Goal: Task Accomplishment & Management: Manage account settings

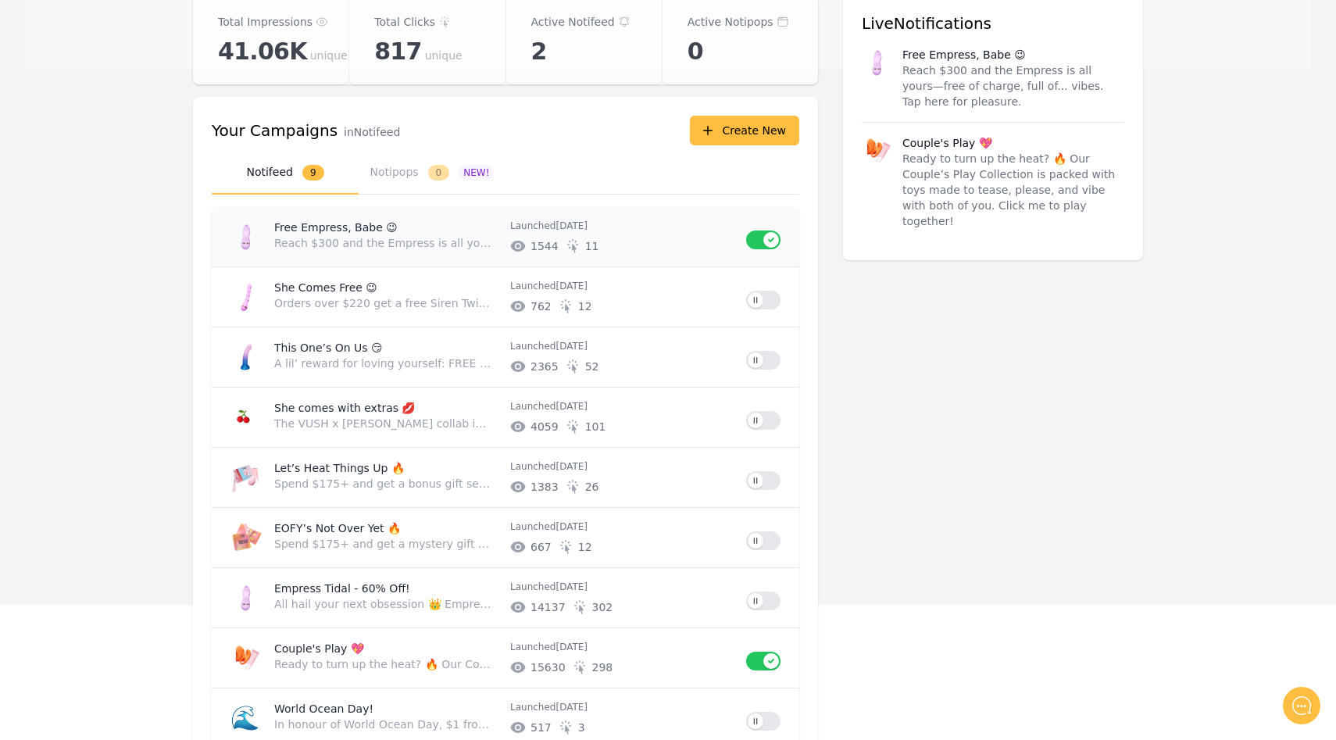
scroll to position [148, 0]
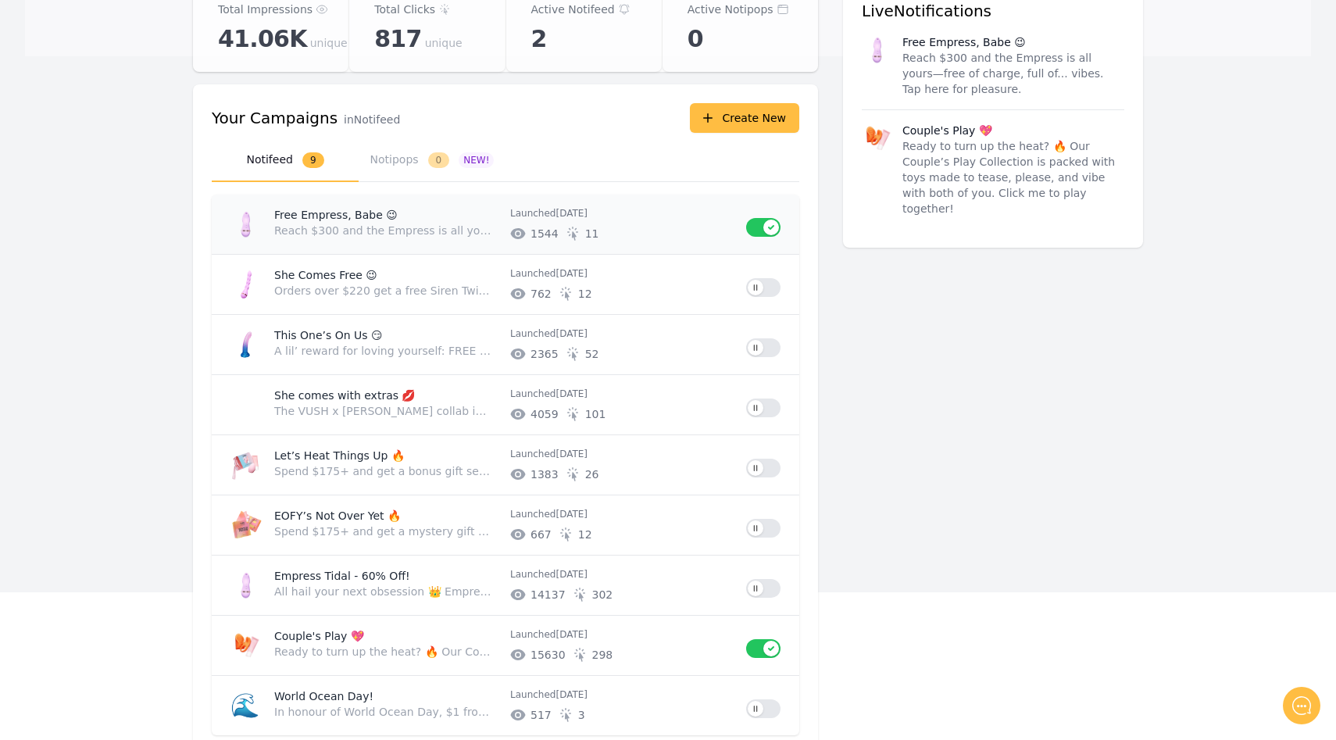
click at [764, 228] on button "Use setting" at bounding box center [763, 227] width 34 height 19
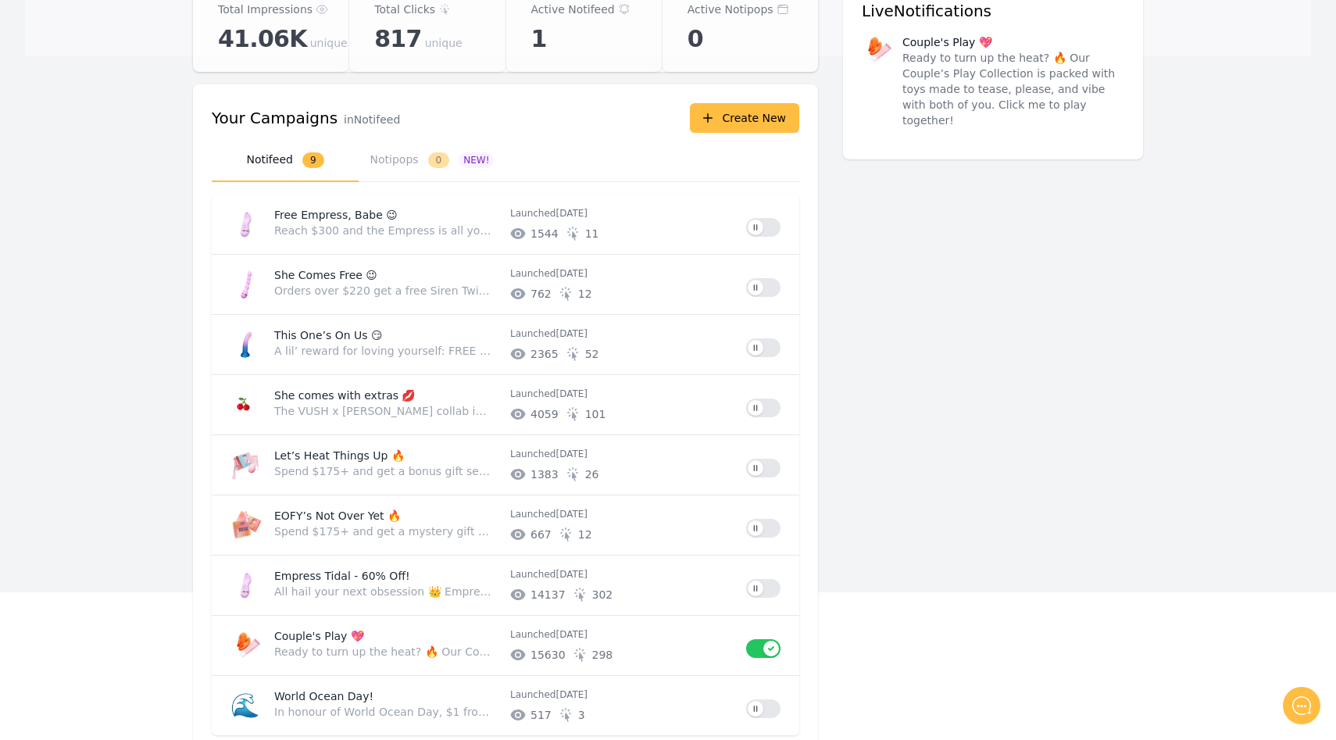
scroll to position [0, 0]
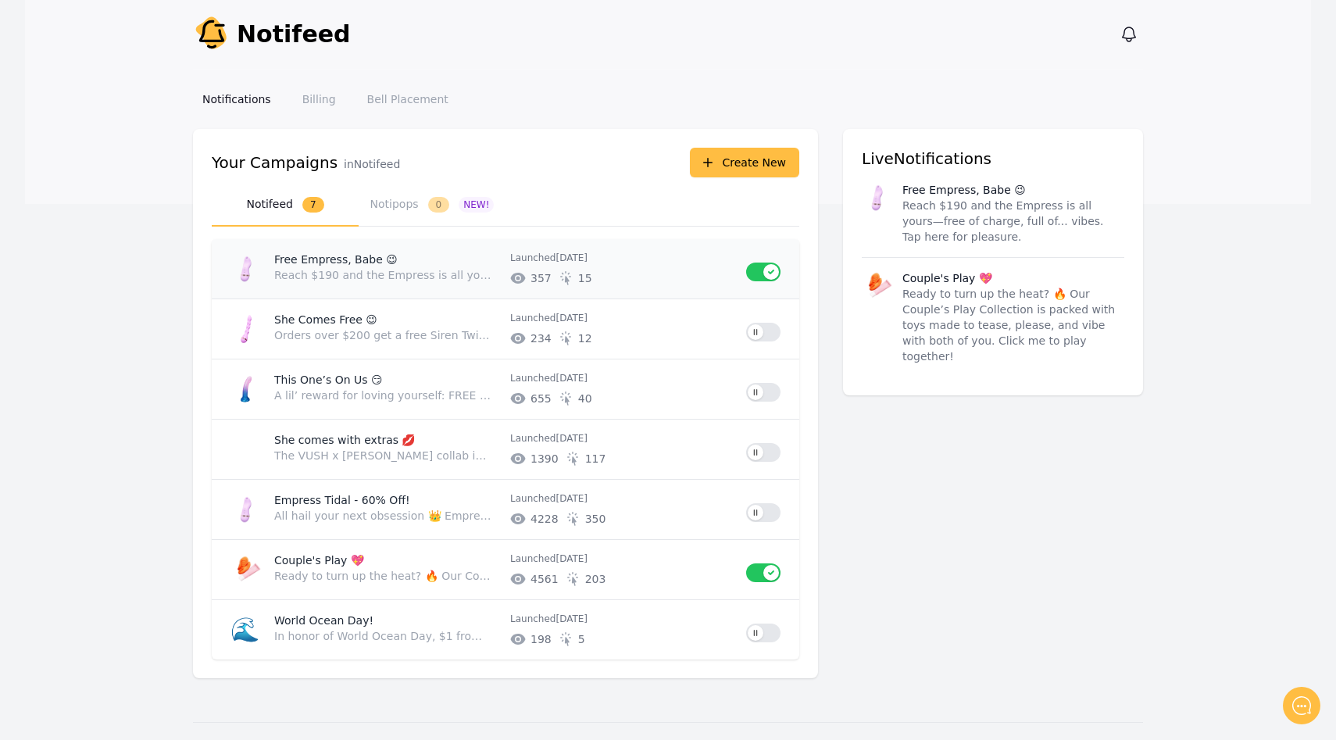
click at [767, 263] on button "Use setting" at bounding box center [763, 272] width 34 height 19
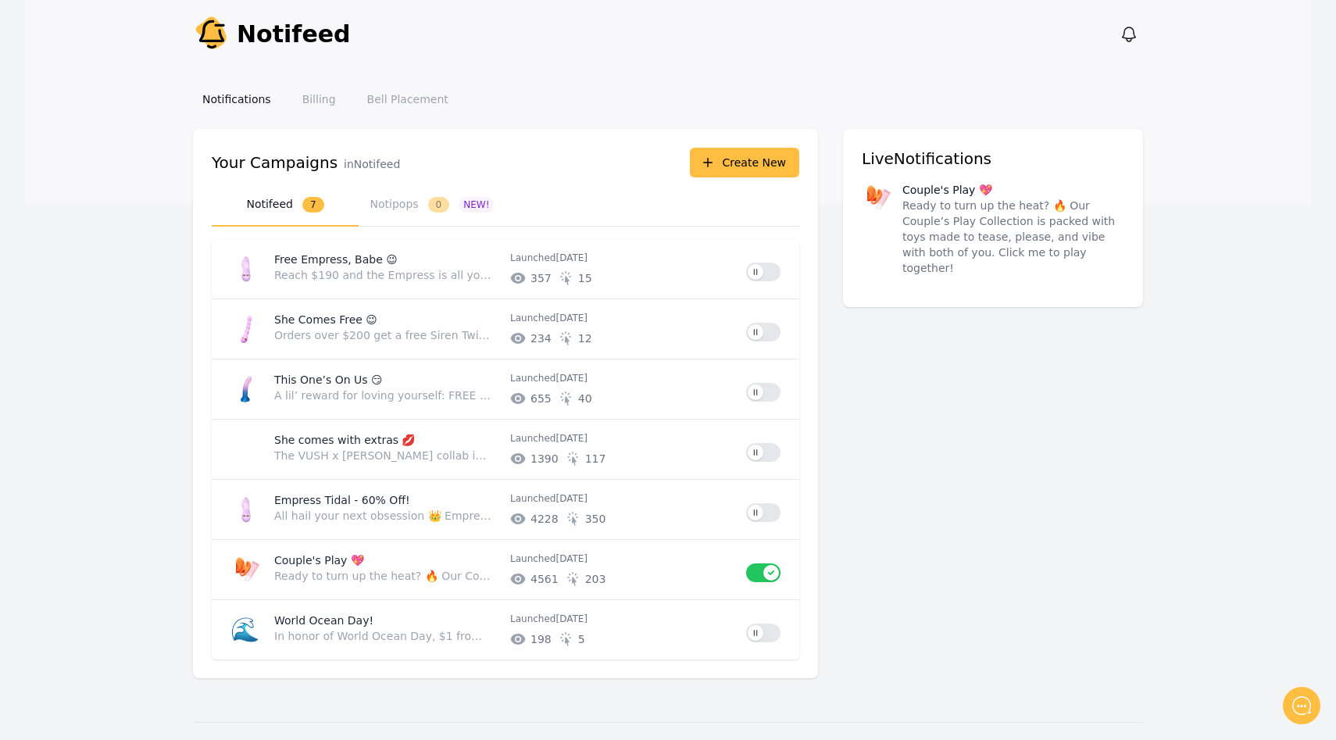
click at [687, 23] on div "Notify Notifeed View notifications Open main menu" at bounding box center [668, 34] width 950 height 69
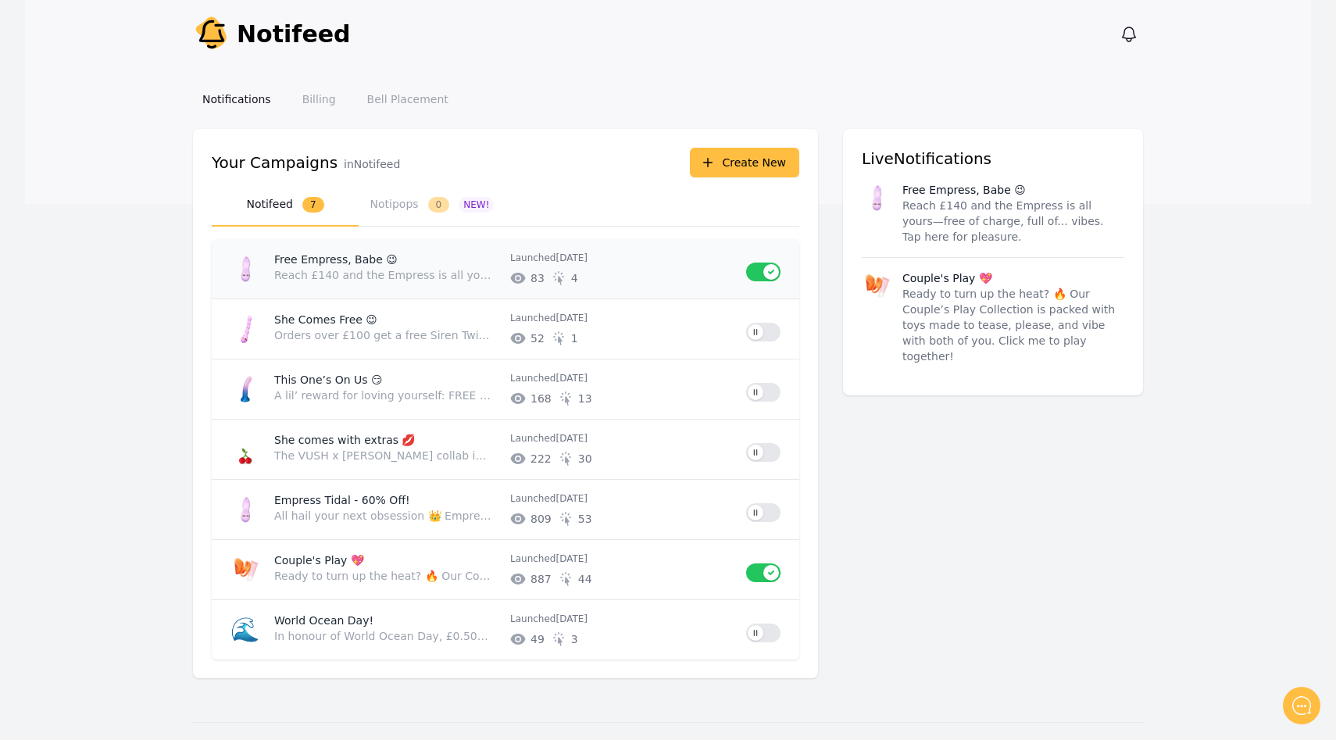
click at [767, 274] on button "Use setting" at bounding box center [763, 272] width 34 height 19
